Goal: Information Seeking & Learning: Learn about a topic

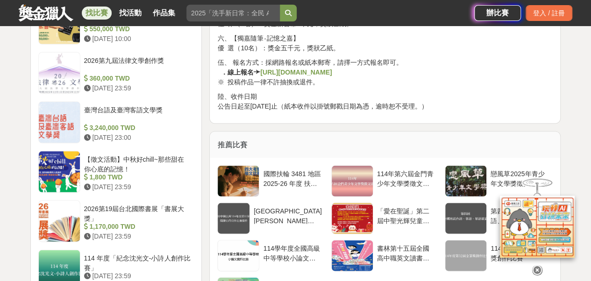
scroll to position [887, 0]
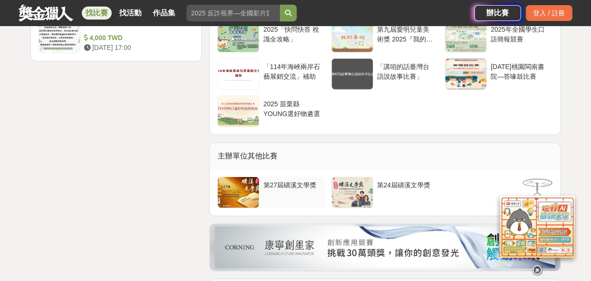
scroll to position [1307, 0]
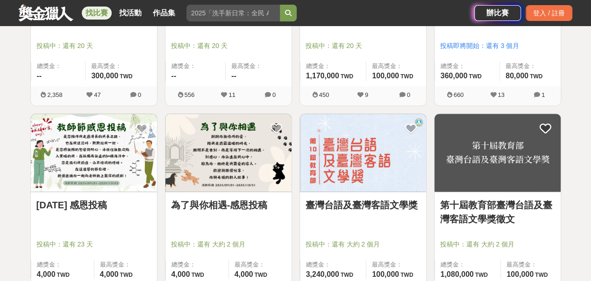
scroll to position [700, 0]
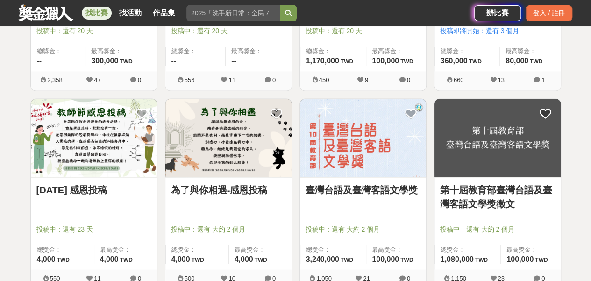
click at [79, 130] on img at bounding box center [94, 138] width 126 height 78
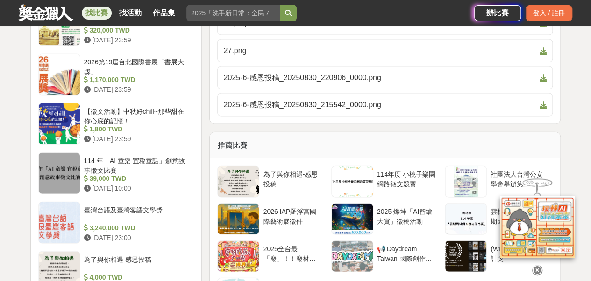
scroll to position [980, 0]
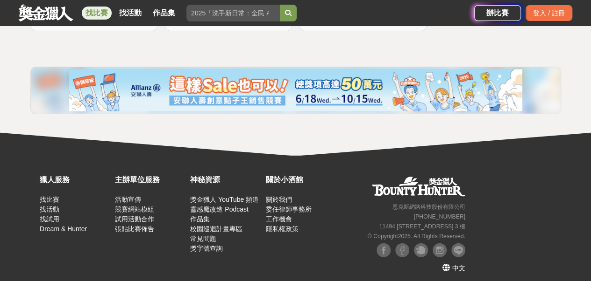
scroll to position [1357, 0]
